Goal: Find specific page/section: Find specific page/section

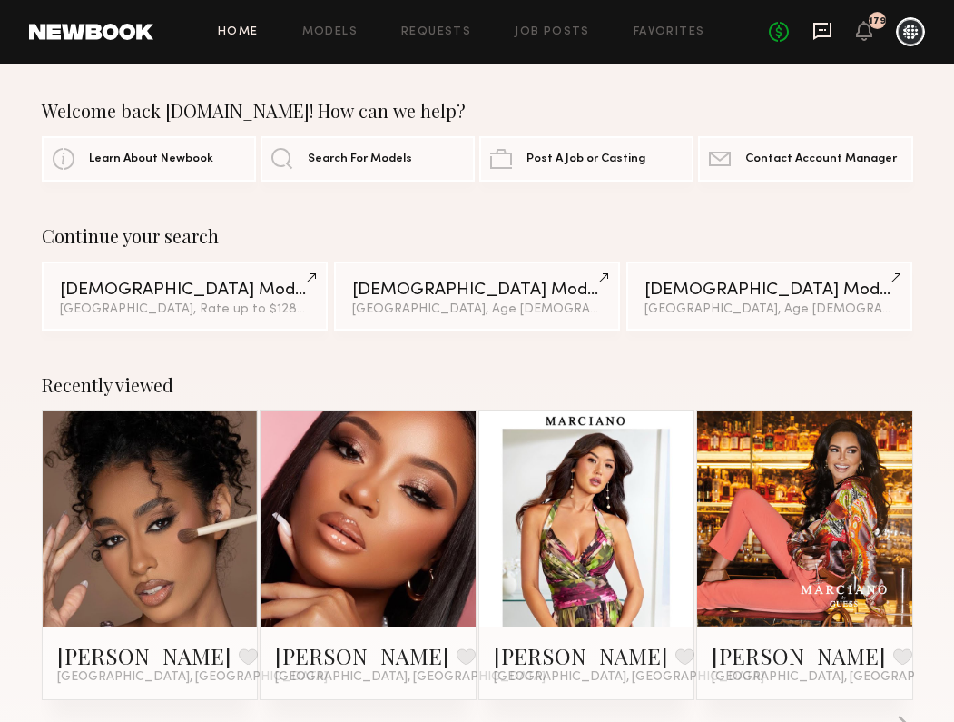
click at [822, 26] on icon at bounding box center [823, 31] width 20 height 20
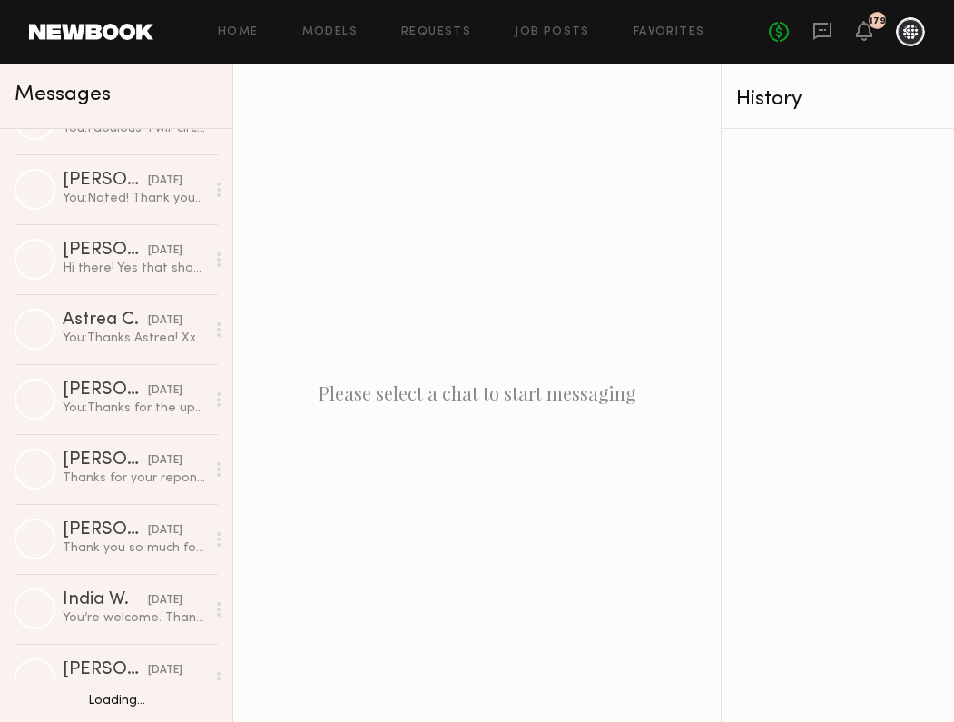
scroll to position [6628, 0]
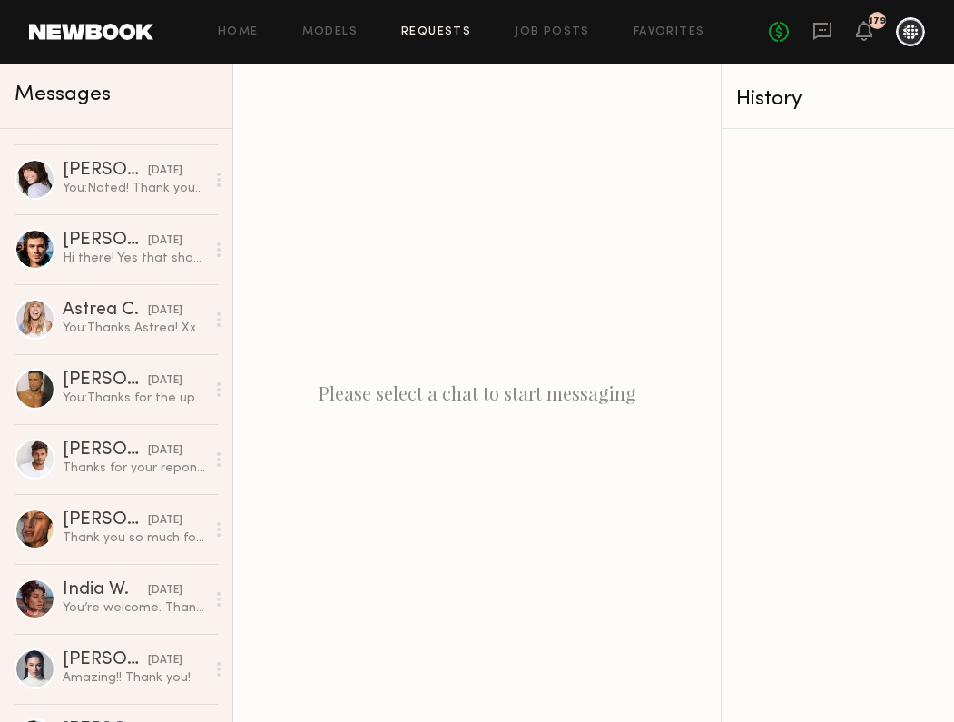
click at [450, 27] on link "Requests" at bounding box center [436, 32] width 70 height 12
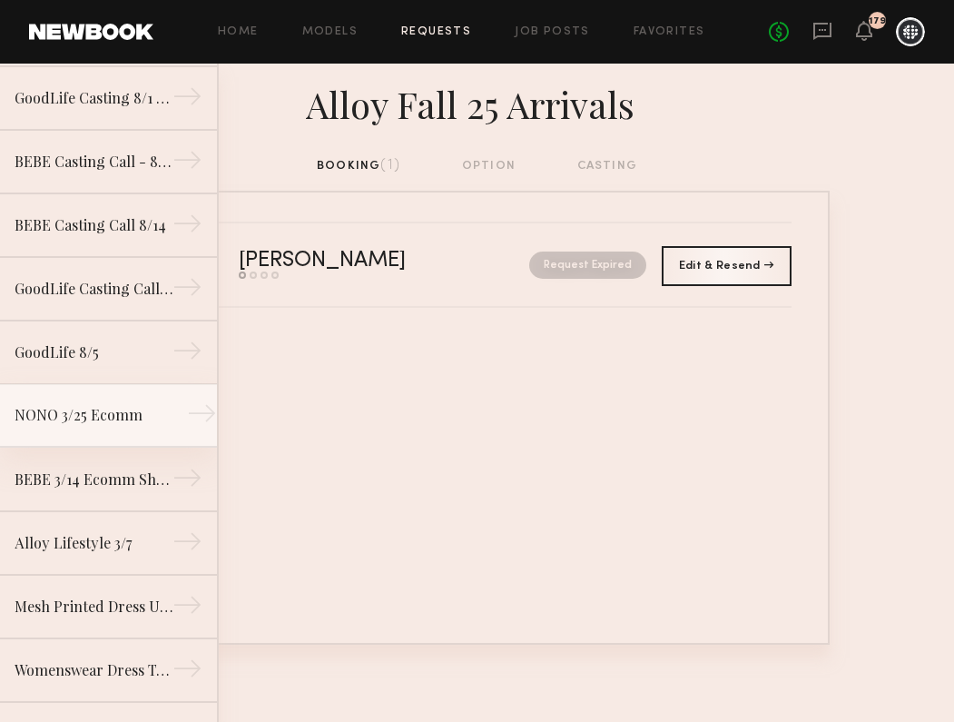
scroll to position [526, 0]
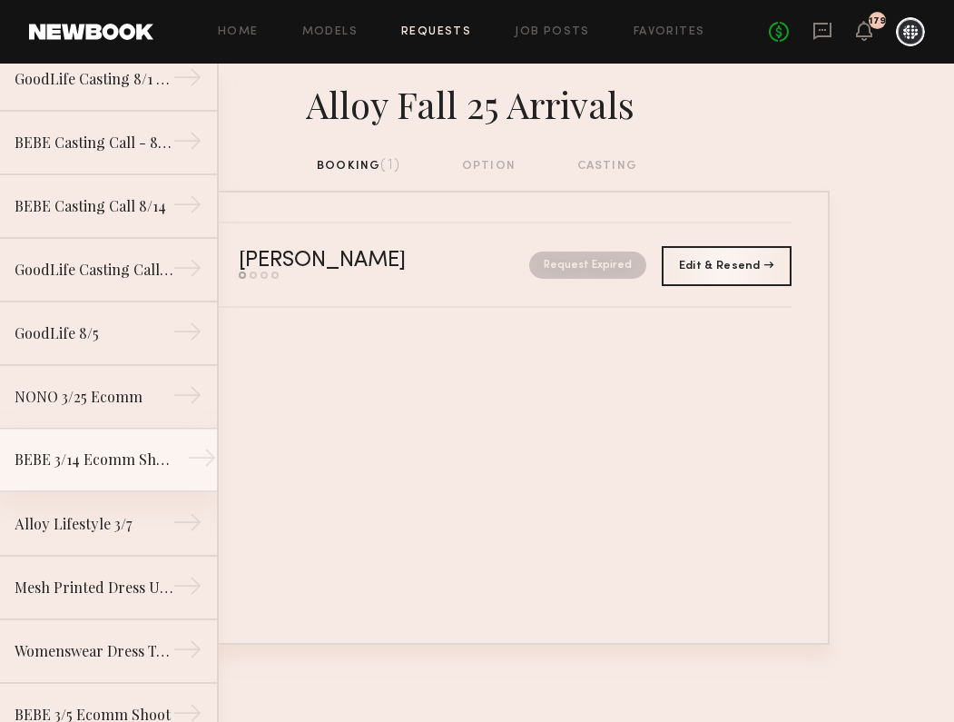
click at [126, 470] on div "BEBE 3/14 Ecomm Shoot" at bounding box center [94, 460] width 158 height 22
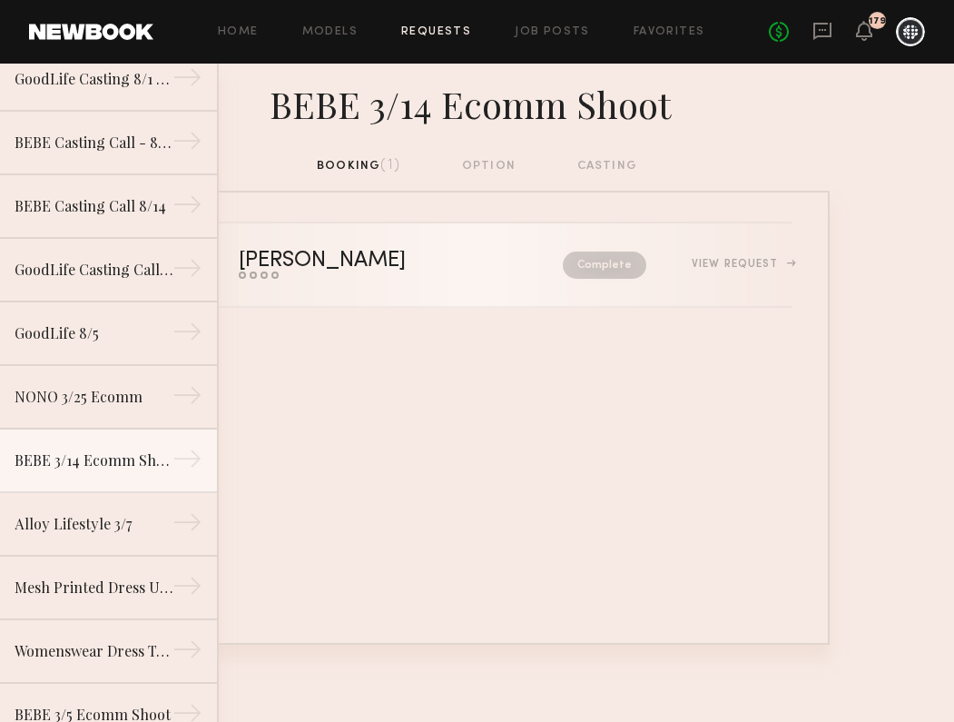
click at [322, 258] on div "[PERSON_NAME]" at bounding box center [362, 261] width 246 height 21
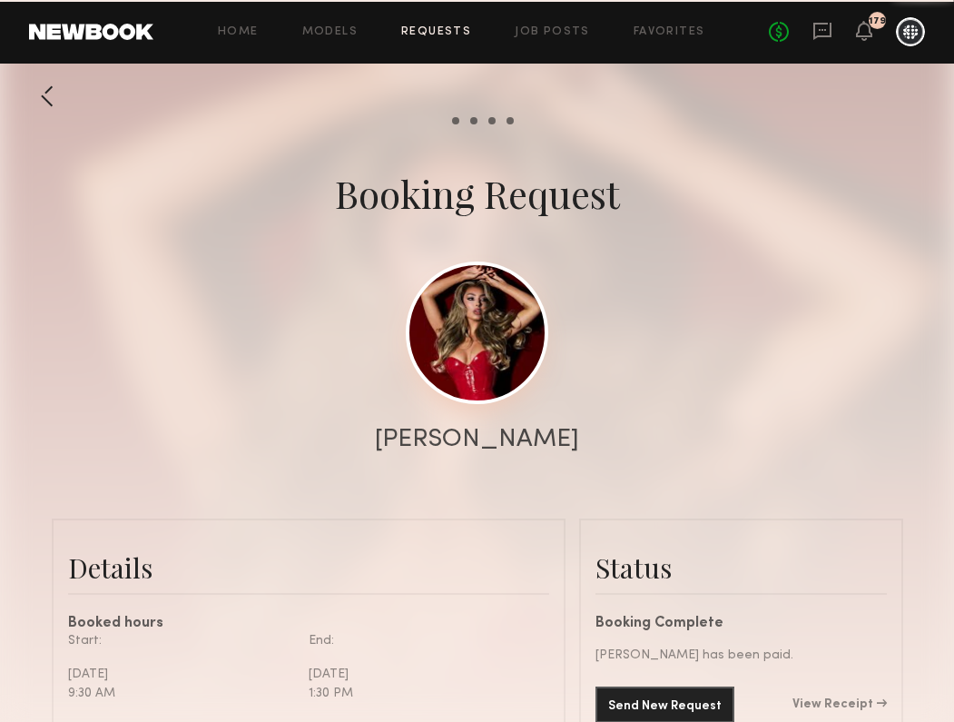
scroll to position [1671, 0]
click at [462, 316] on link at bounding box center [477, 333] width 143 height 143
